Goal: Find specific page/section: Find specific page/section

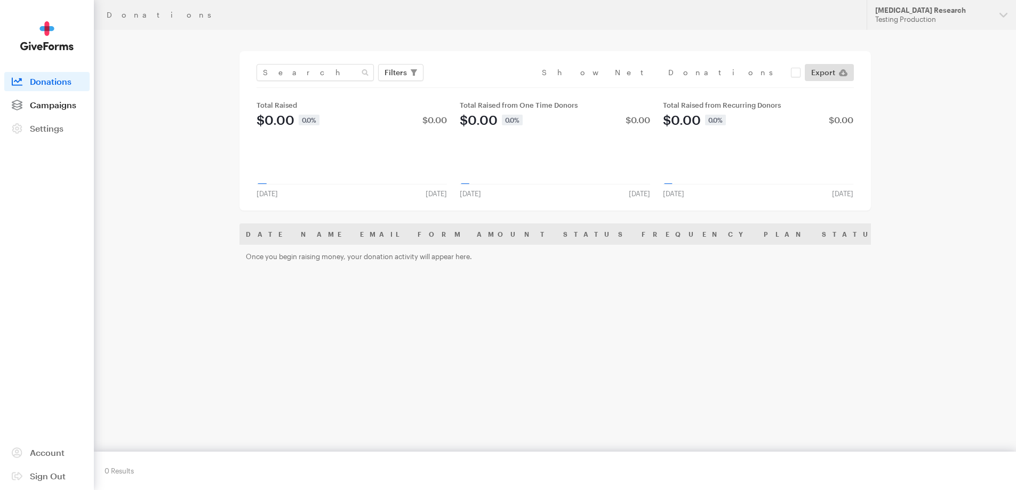
click at [64, 105] on span "Campaigns" at bounding box center [53, 105] width 46 height 10
